Goal: Navigation & Orientation: Find specific page/section

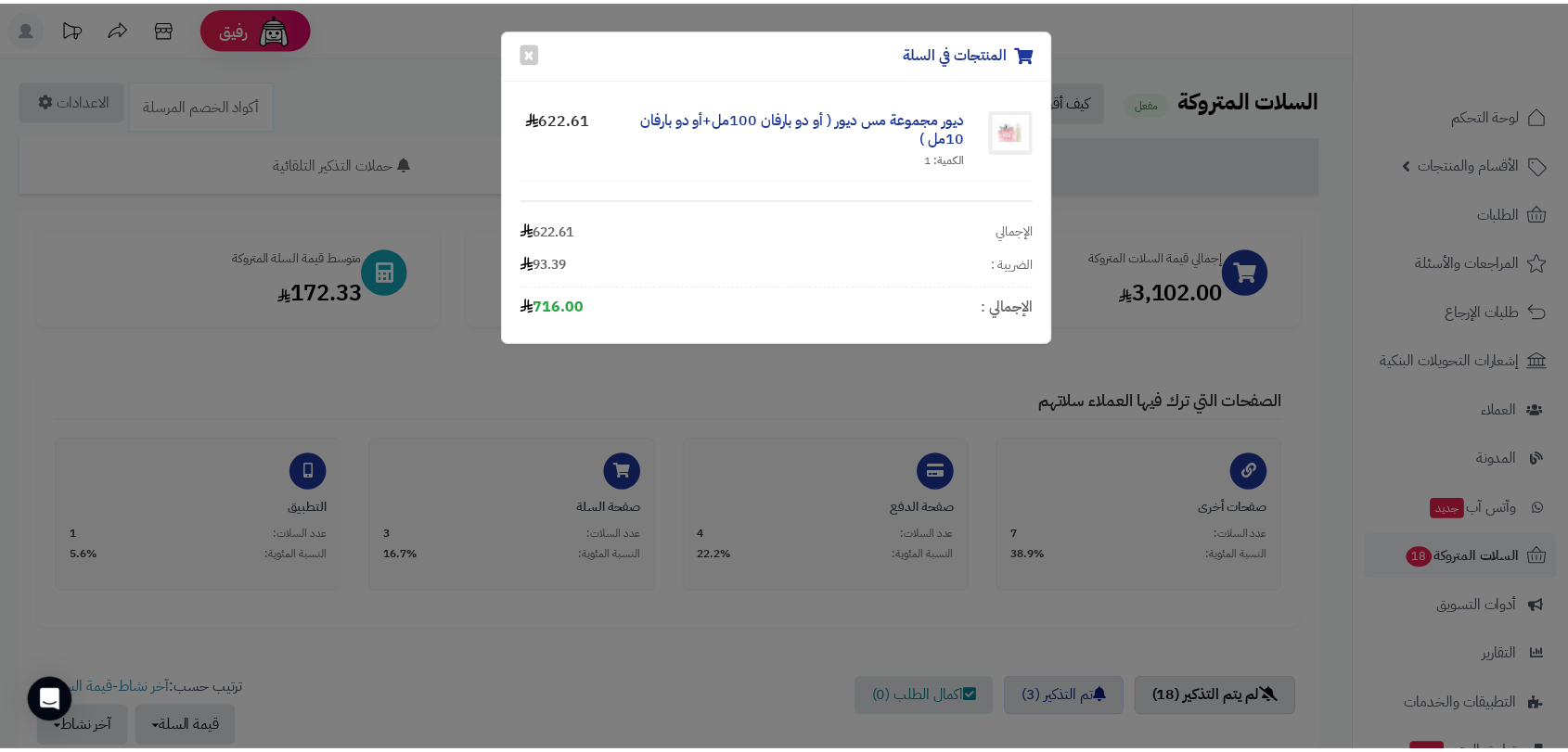
scroll to position [618, 0]
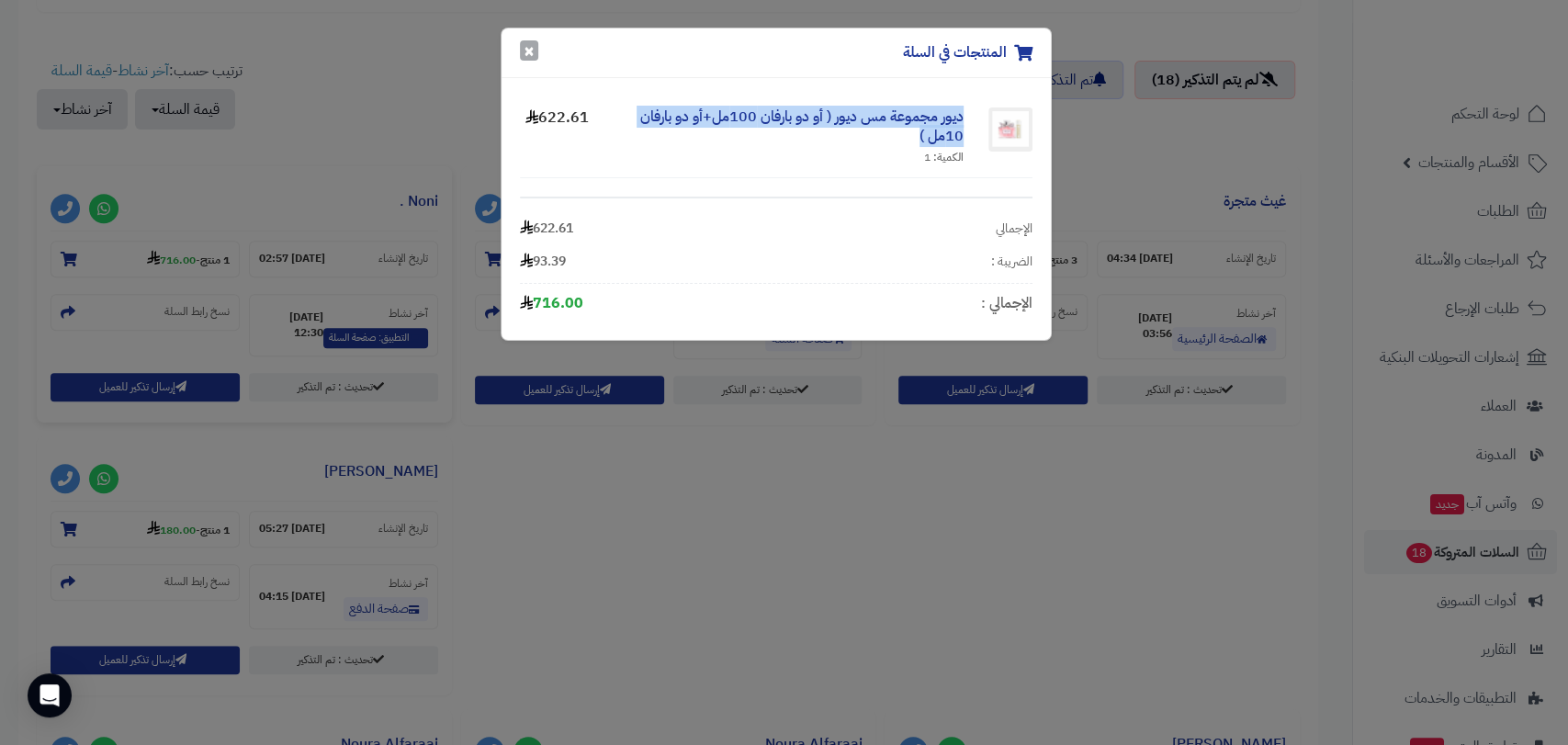
click at [523, 50] on button "×" at bounding box center [529, 50] width 18 height 20
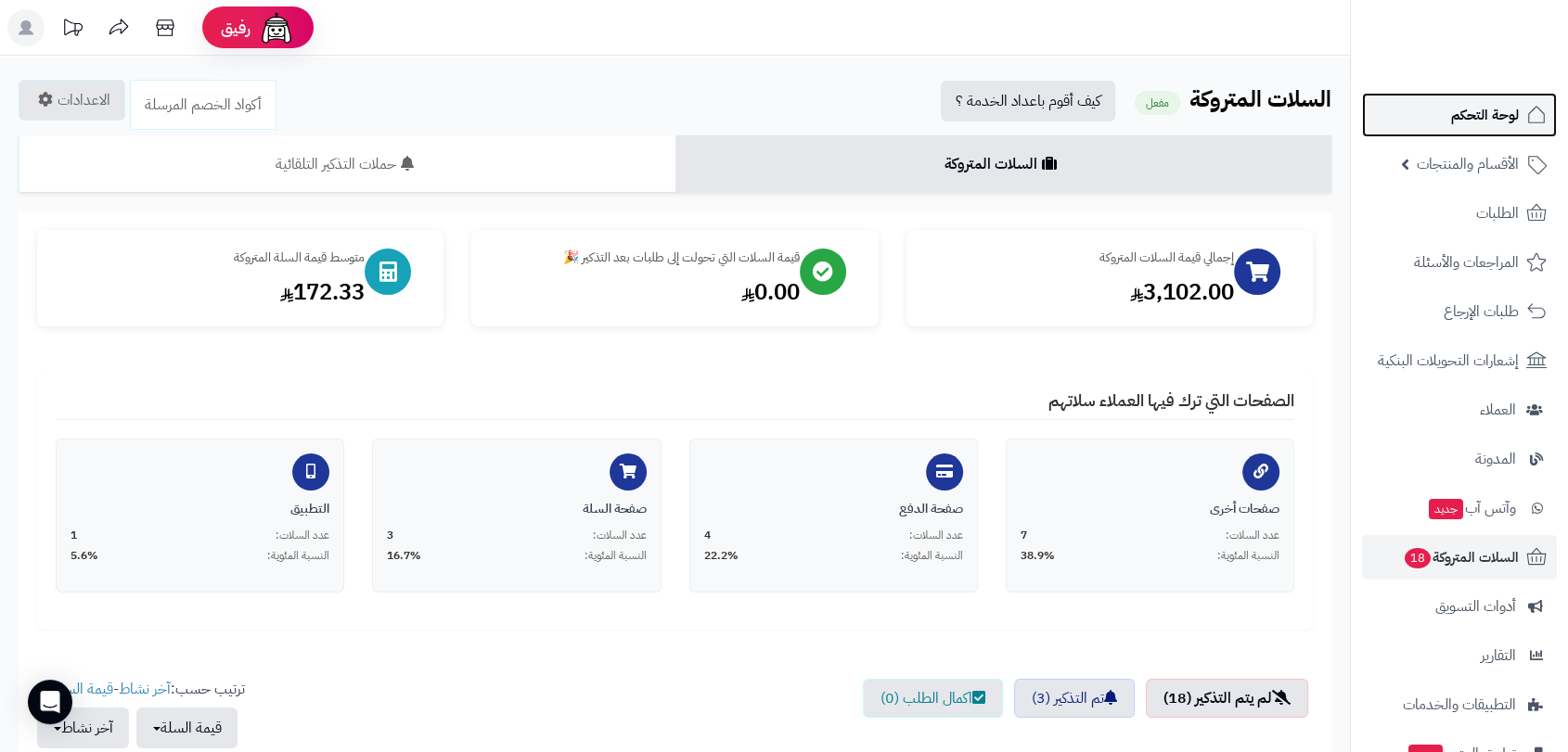
click at [1509, 105] on span "لوحة التحكم" at bounding box center [1485, 115] width 68 height 26
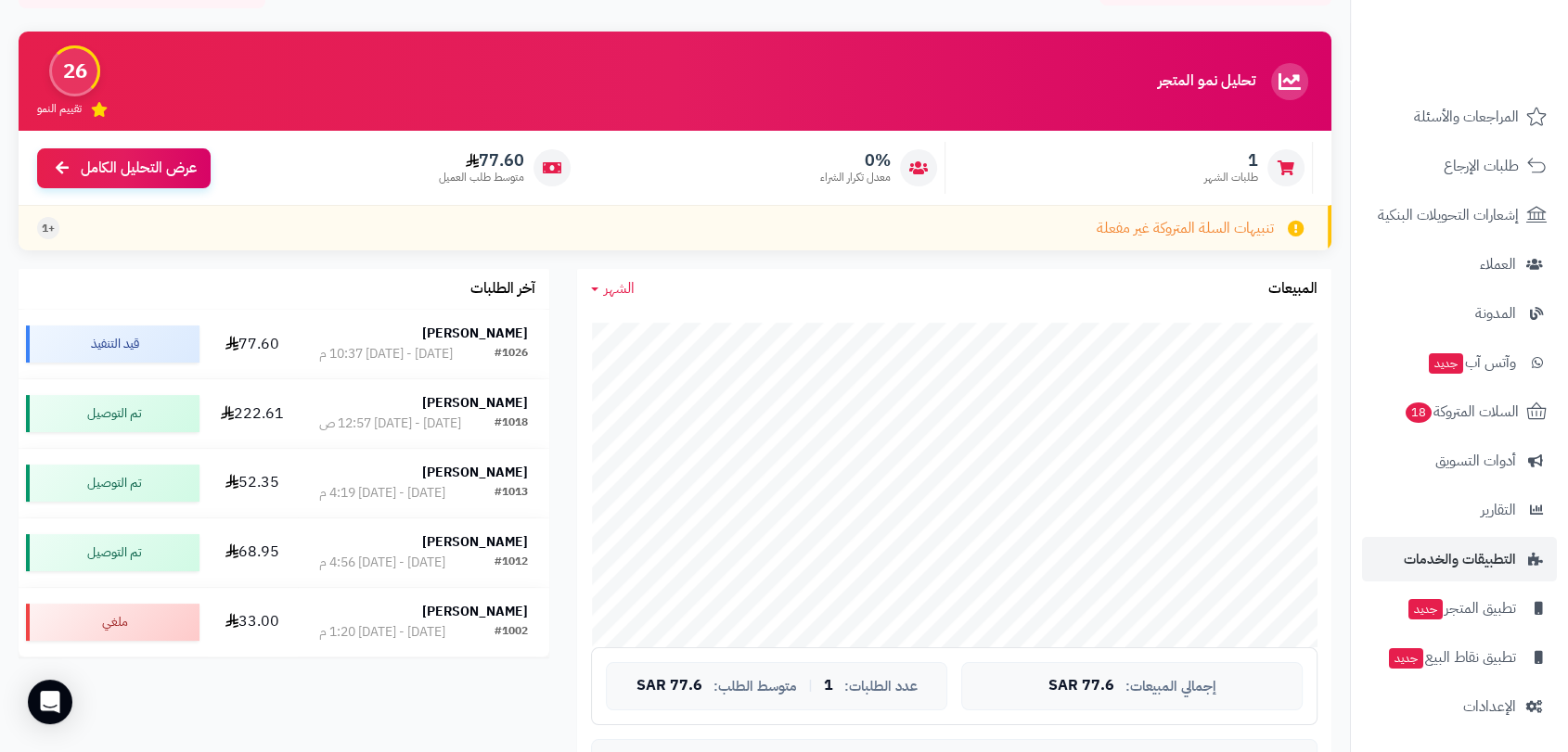
scroll to position [308, 0]
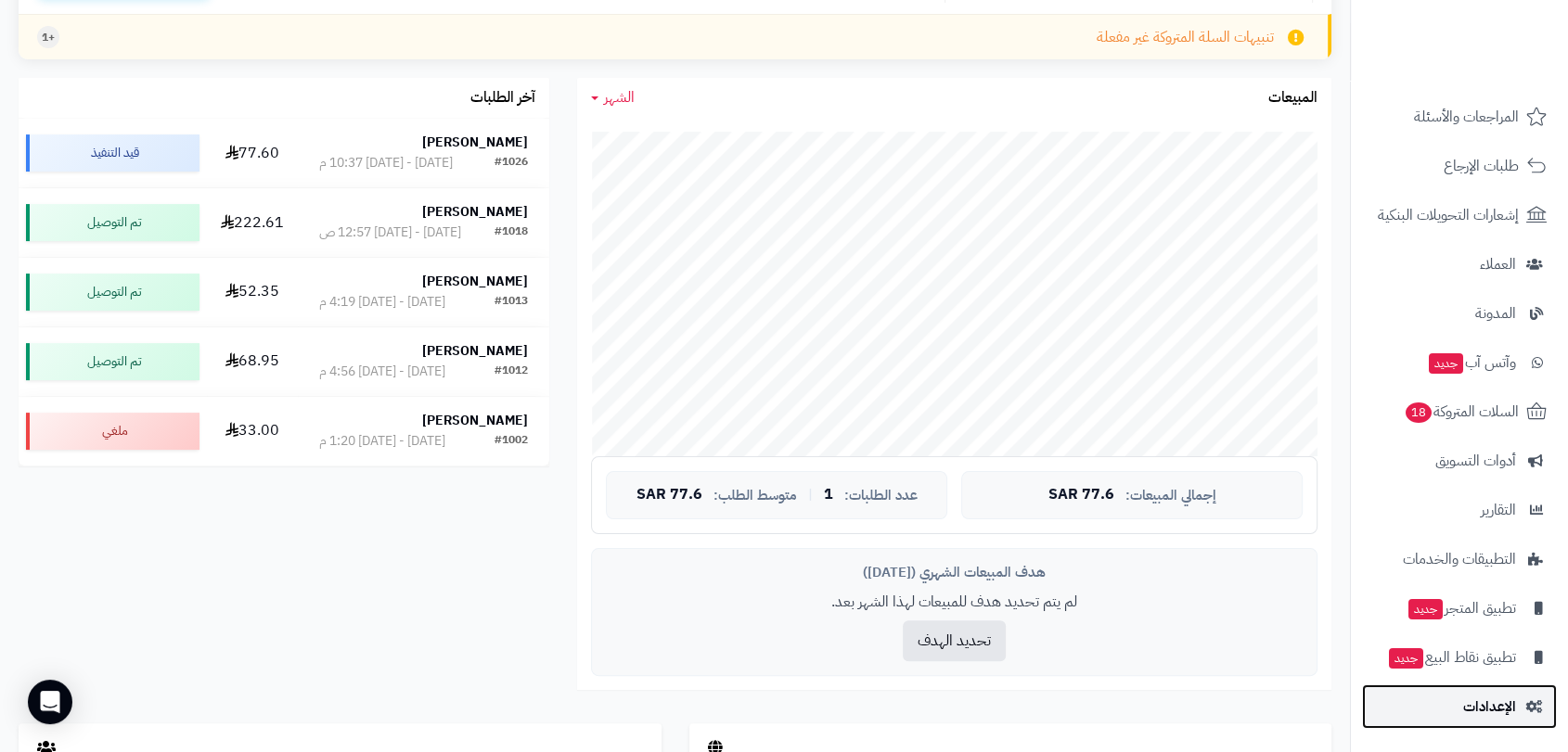
click at [1470, 692] on link "الإعدادات" at bounding box center [1460, 707] width 195 height 45
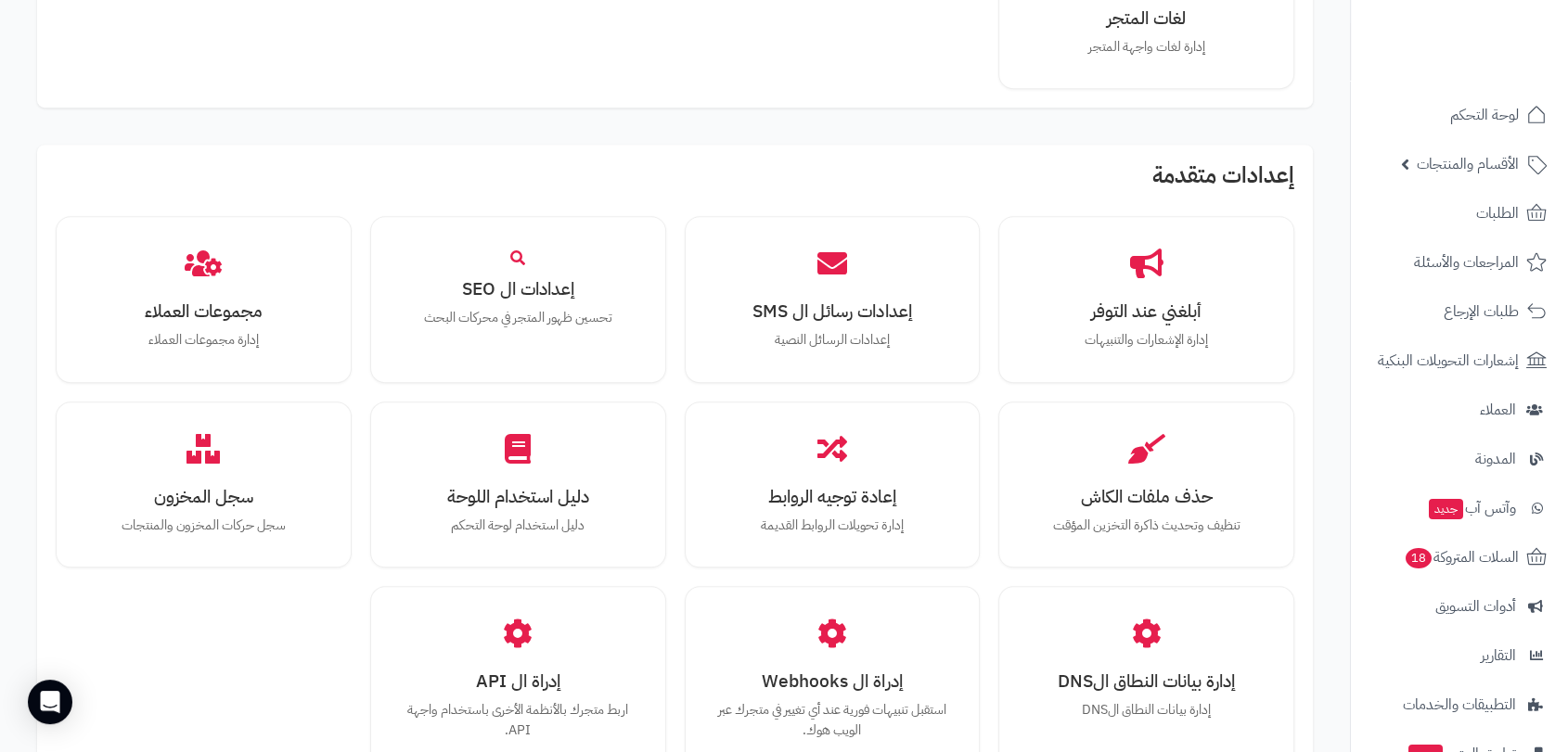
scroll to position [1443, 0]
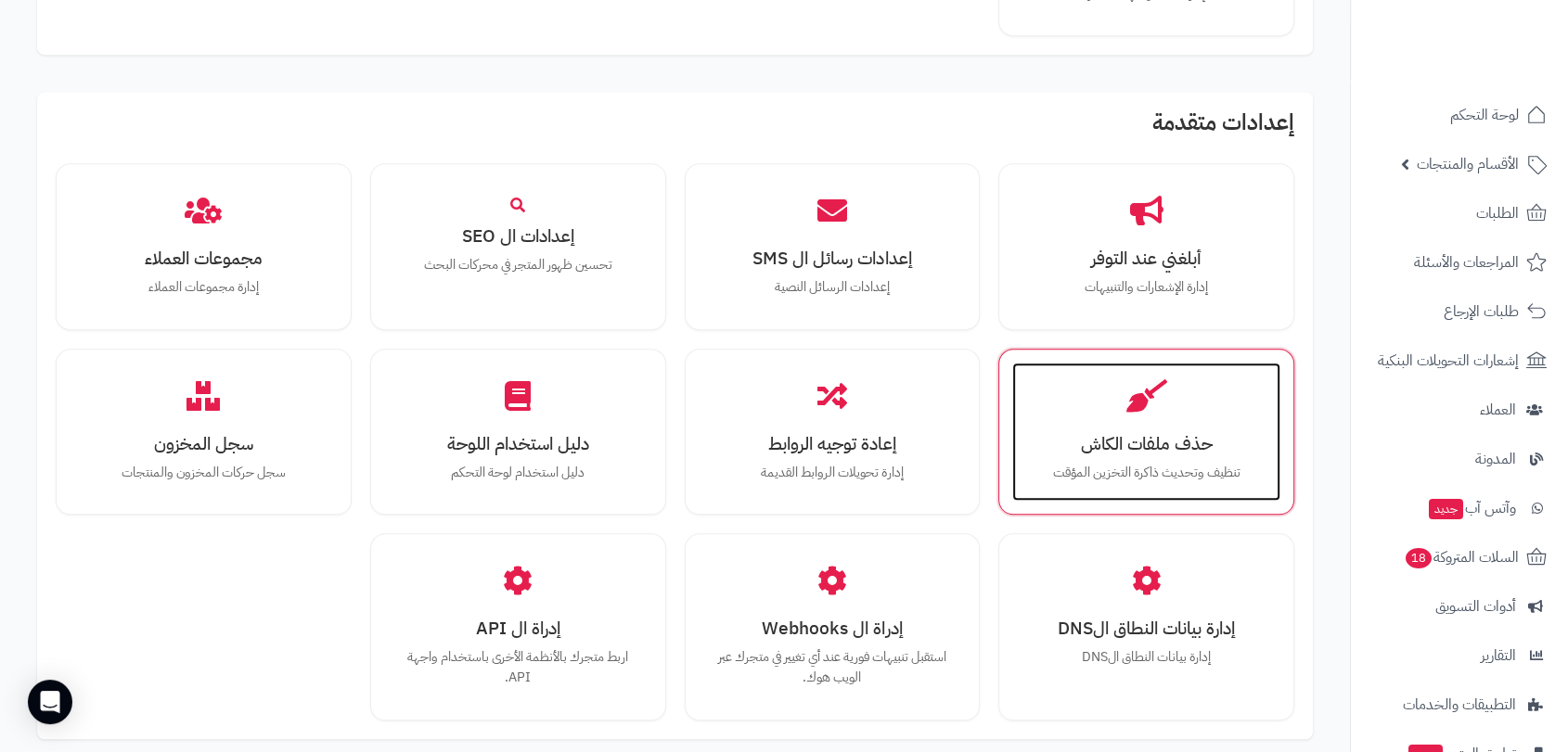
click at [1156, 448] on h3 "حذف ملفات الكاش" at bounding box center [1146, 444] width 231 height 19
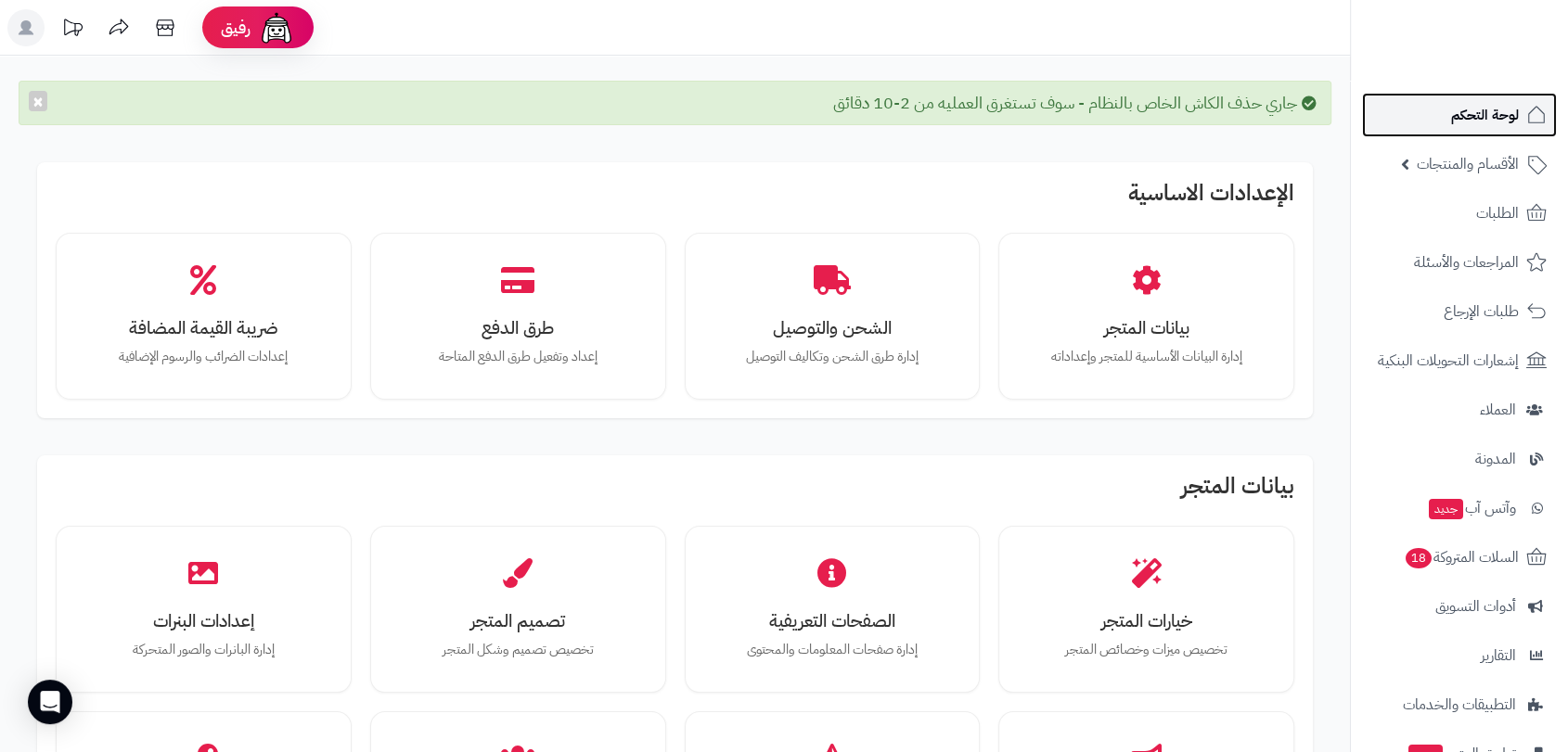
click at [1487, 121] on span "لوحة التحكم" at bounding box center [1485, 115] width 68 height 26
